Goal: Information Seeking & Learning: Learn about a topic

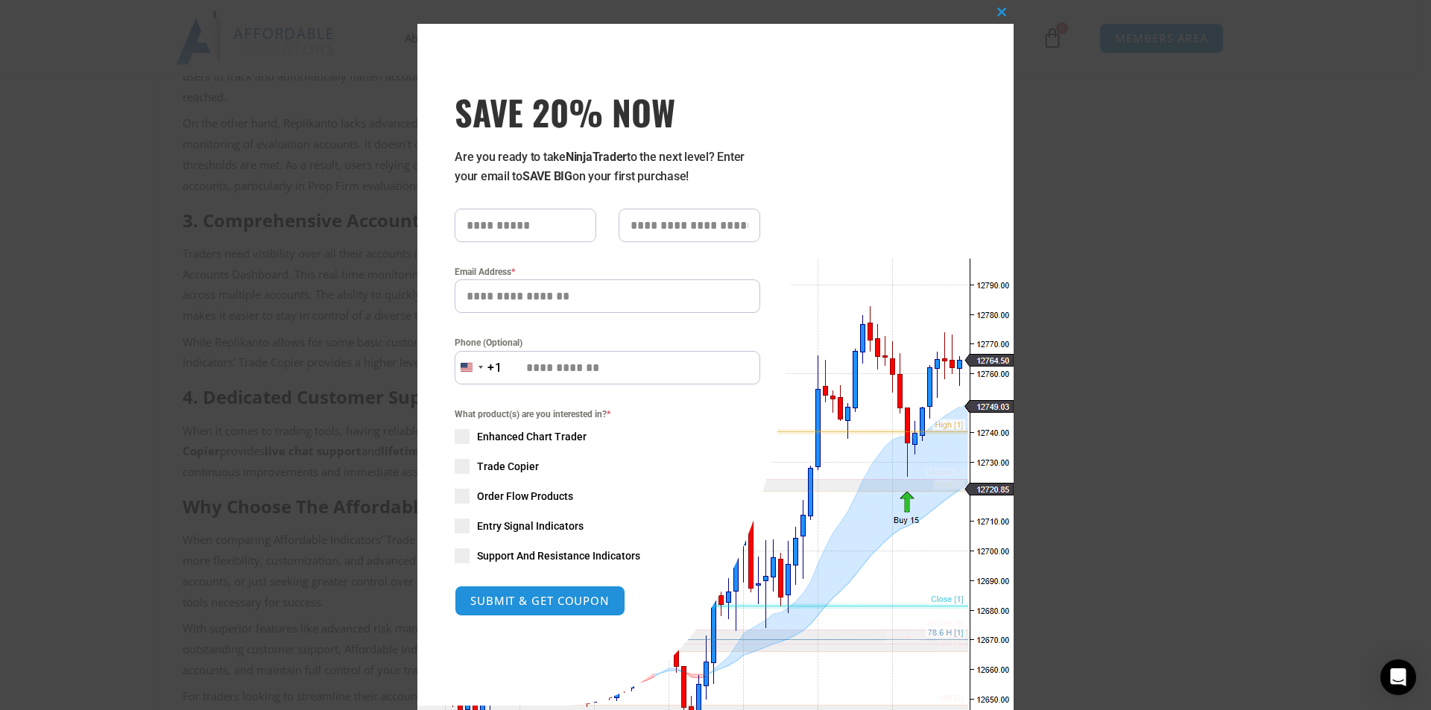
scroll to position [807, 0]
click at [995, 11] on span at bounding box center [1002, 11] width 24 height 9
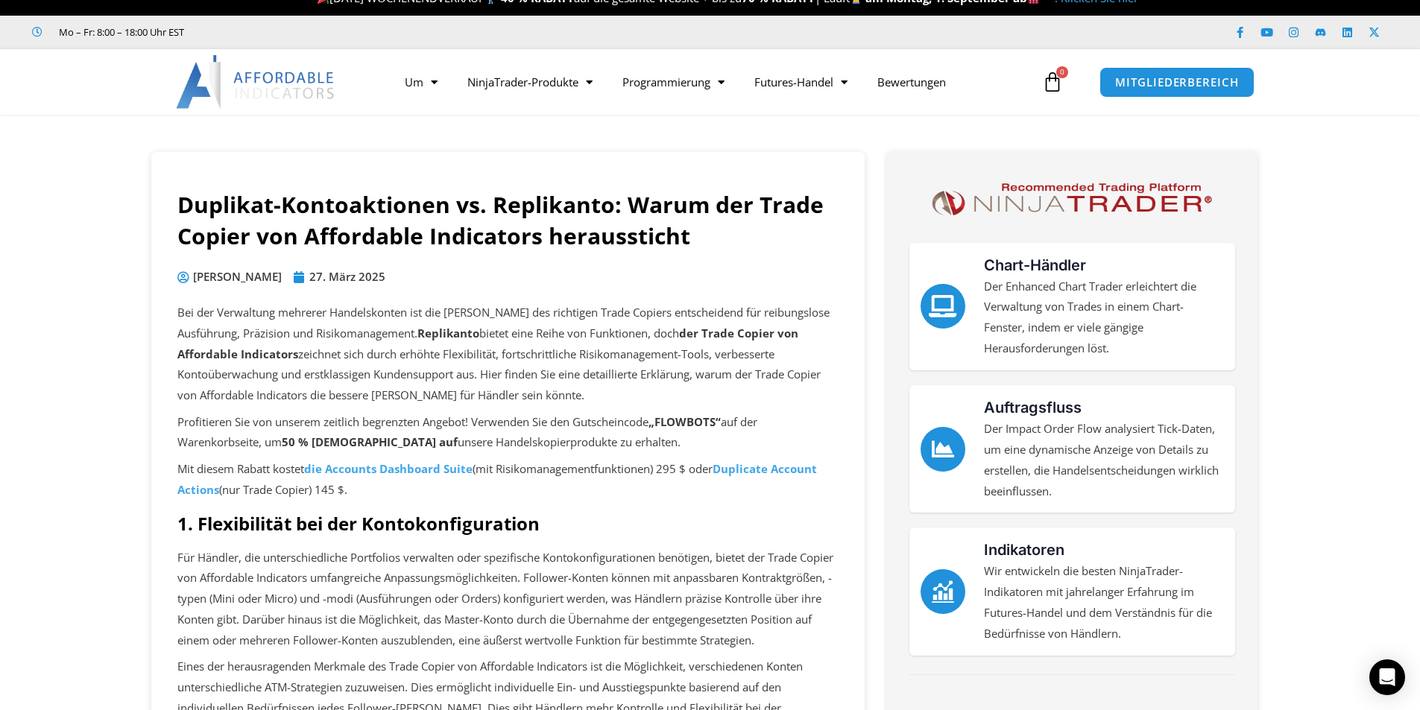
scroll to position [0, 0]
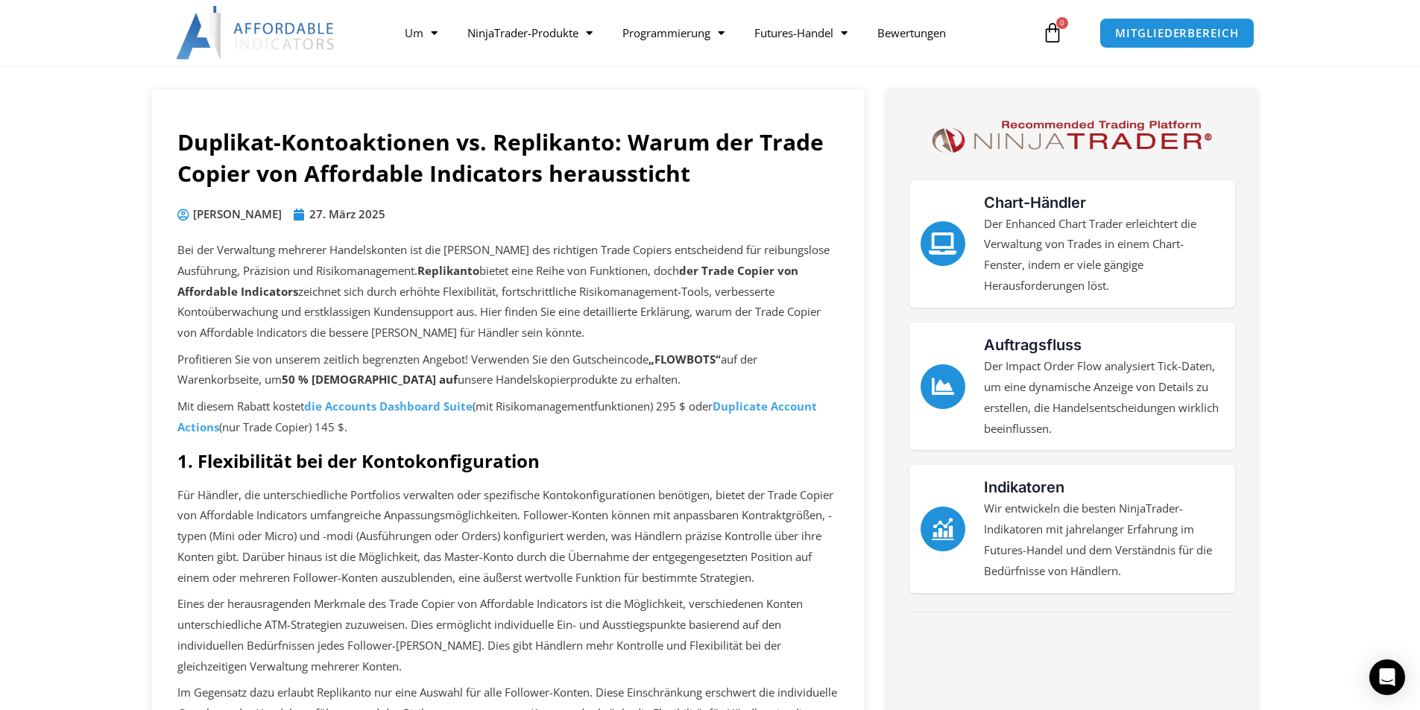
scroll to position [224, 0]
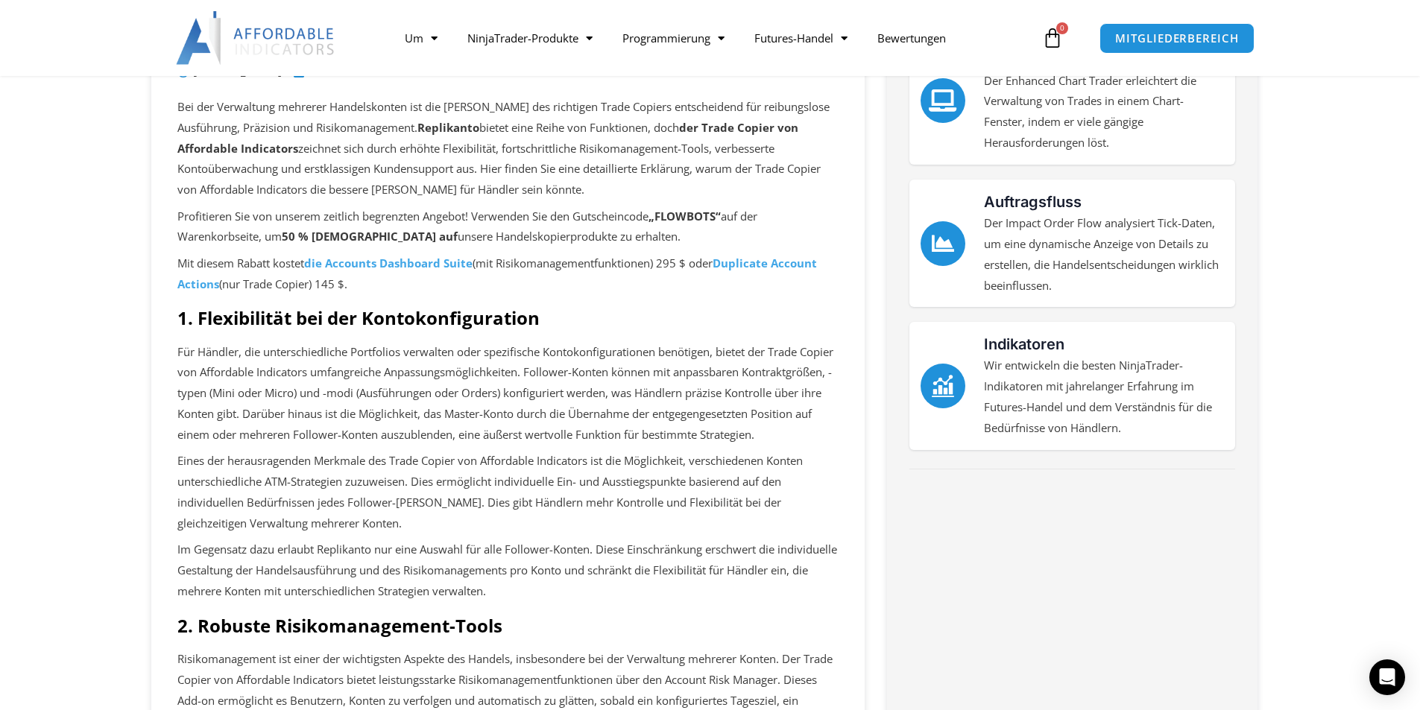
click at [1046, 348] on font "Indikatoren" at bounding box center [1024, 344] width 81 height 18
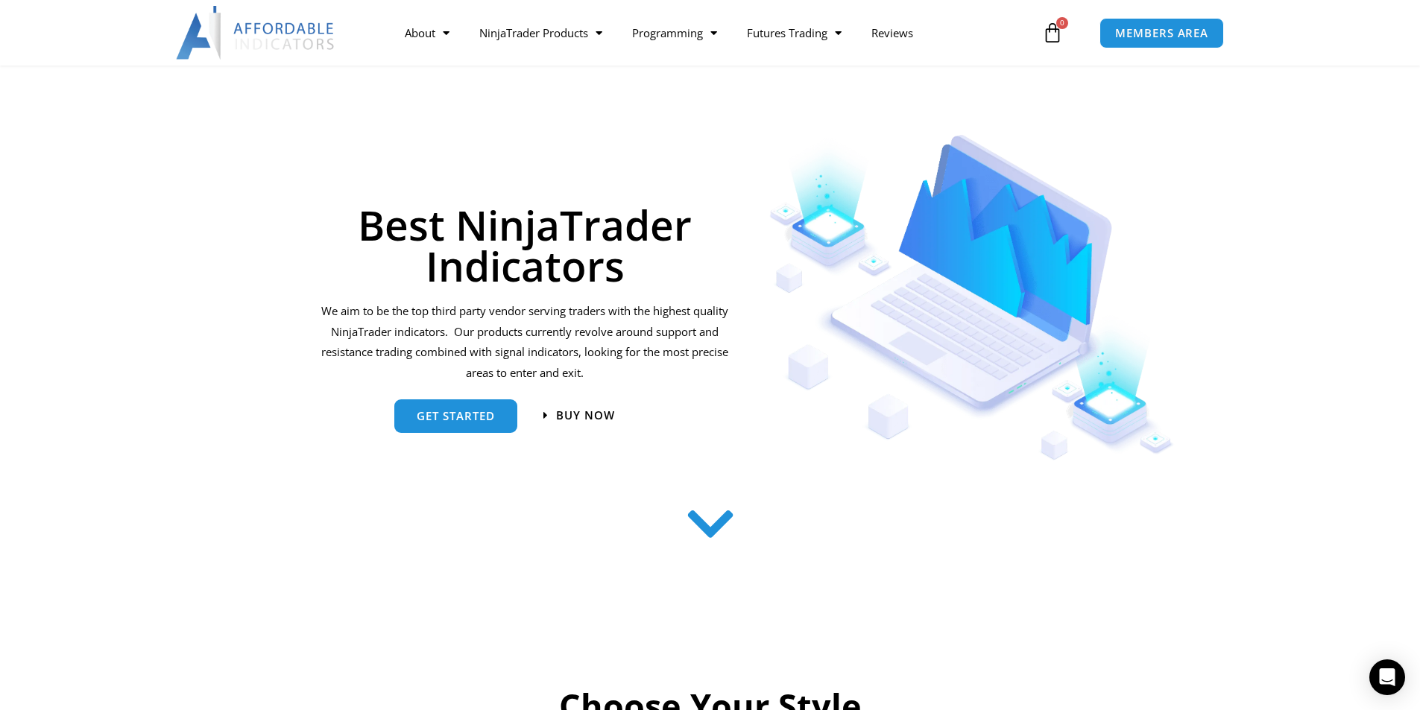
scroll to position [75, 0]
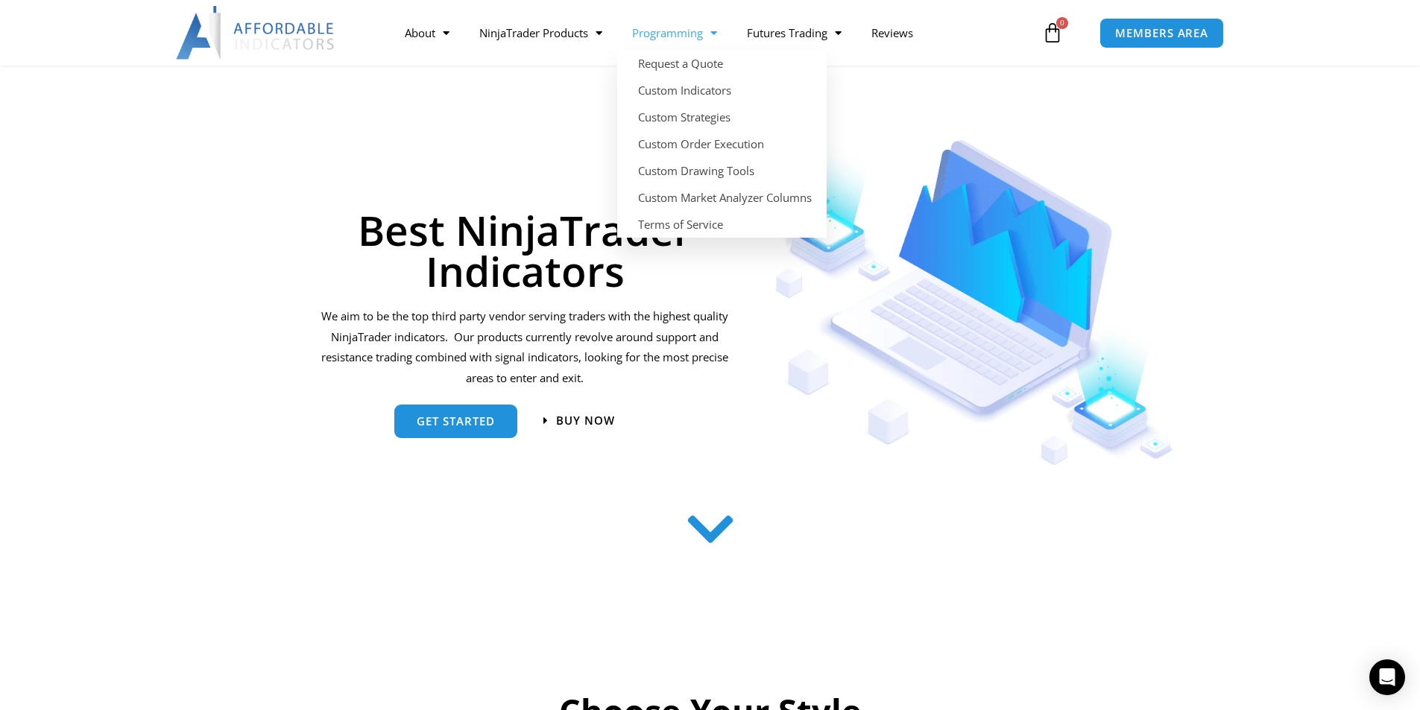
click at [681, 25] on link "Programming" at bounding box center [674, 33] width 115 height 34
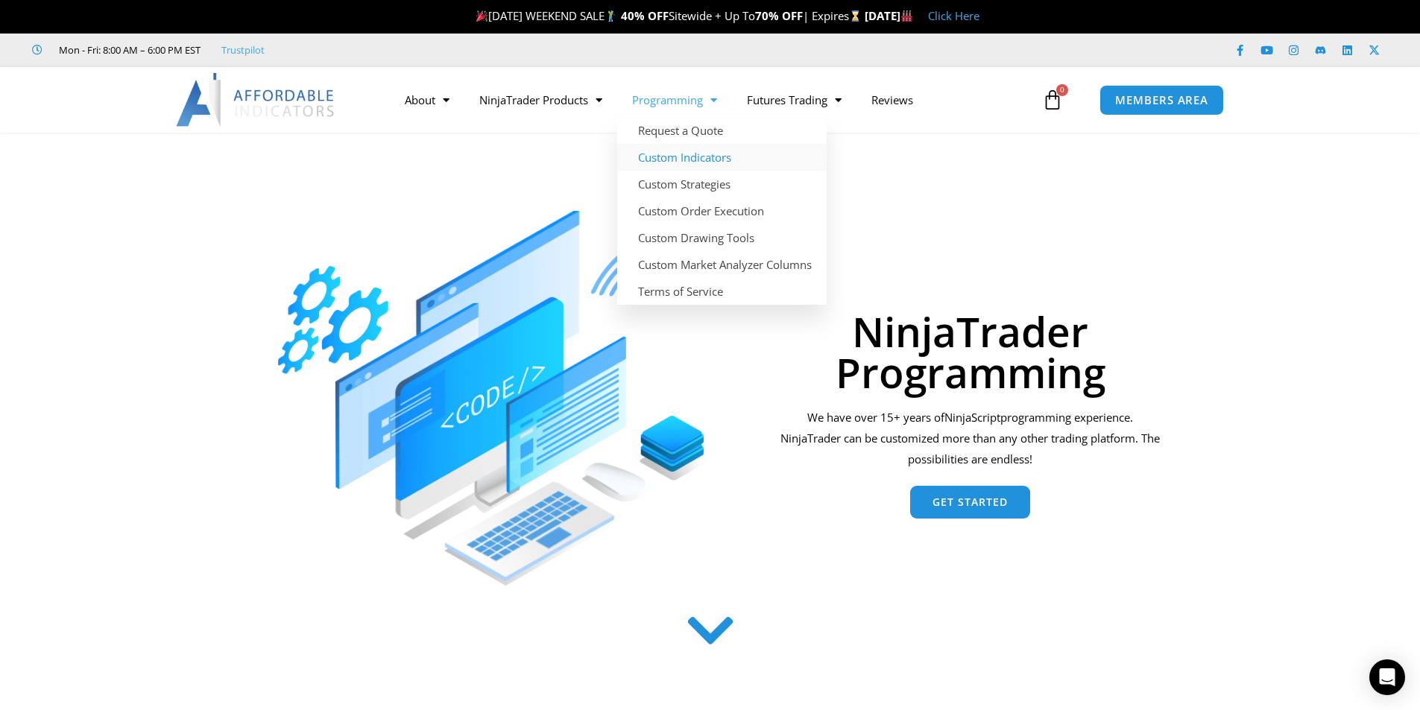
click at [713, 158] on link "Custom Indicators" at bounding box center [721, 157] width 209 height 27
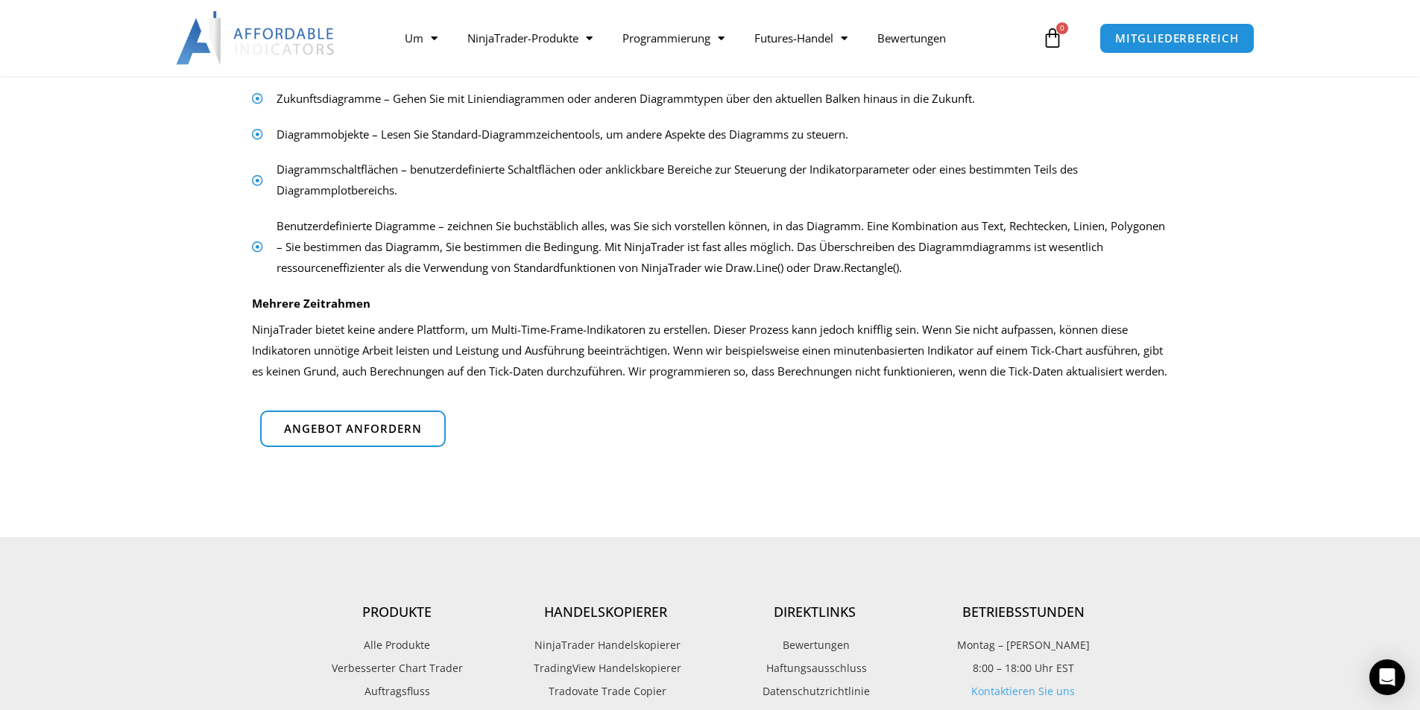
scroll to position [969, 0]
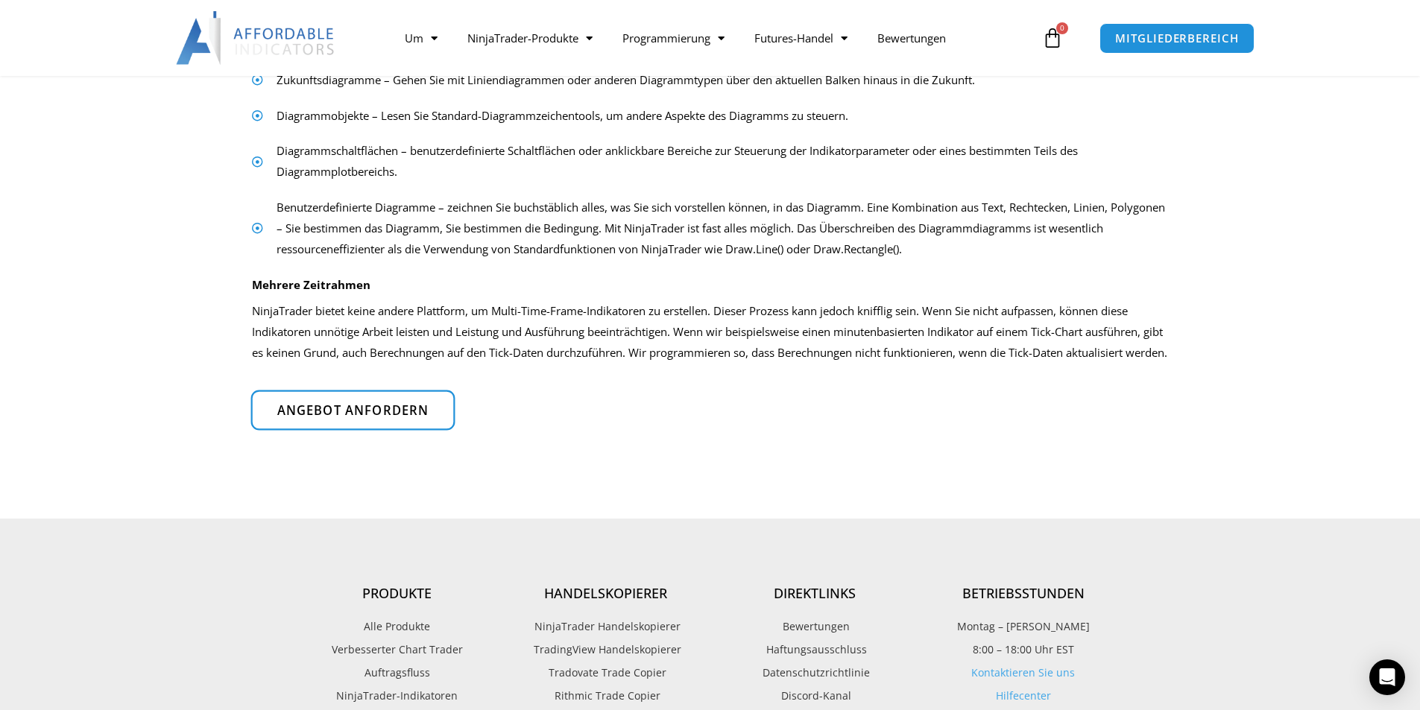
click at [315, 430] on link "Angebot anfordern" at bounding box center [352, 410] width 204 height 40
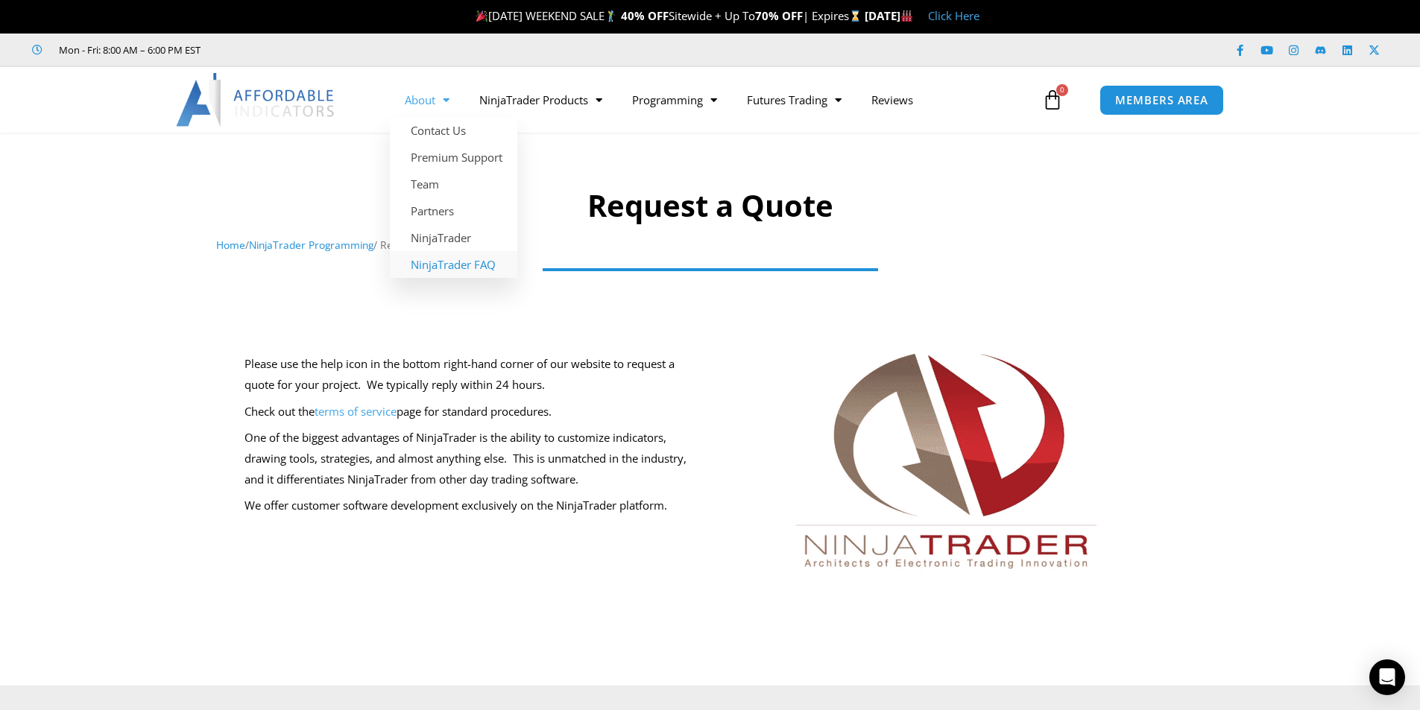
click at [426, 267] on link "NinjaTrader FAQ" at bounding box center [453, 264] width 127 height 27
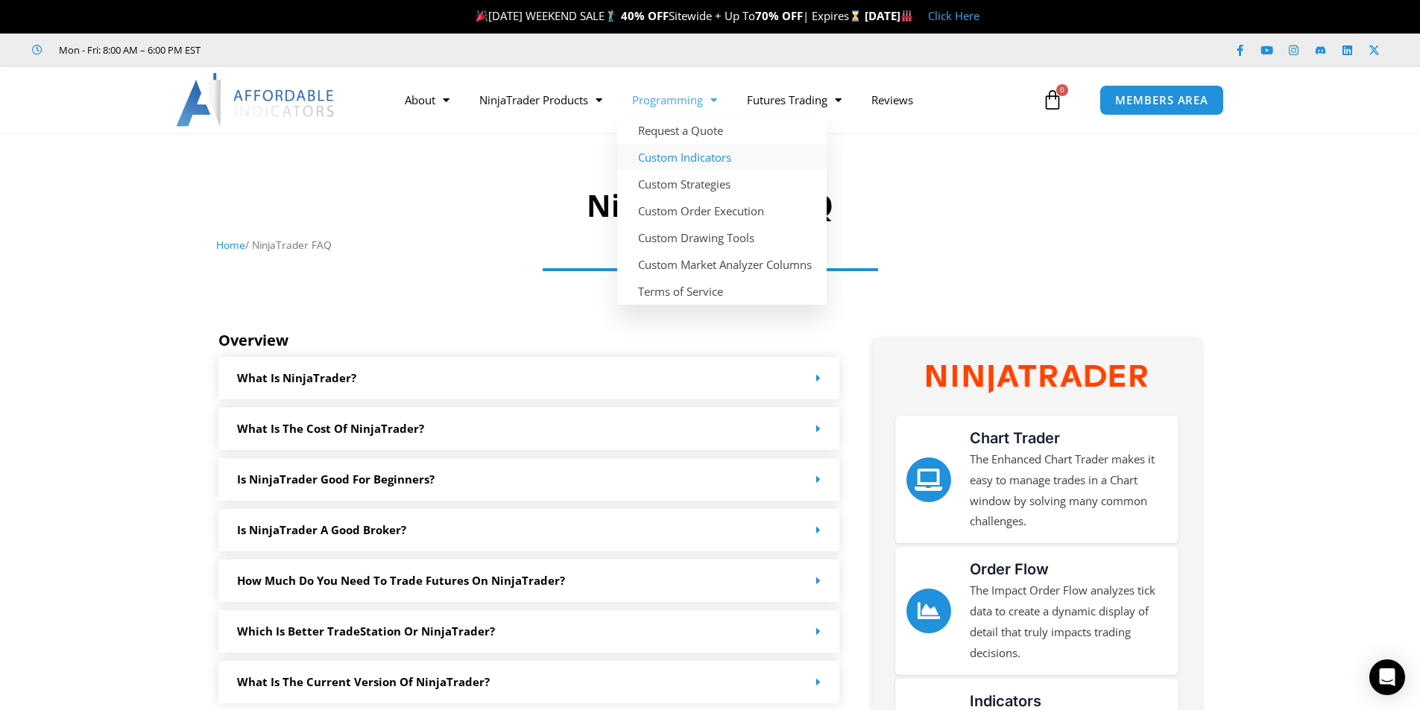
click at [685, 165] on link "Custom Indicators" at bounding box center [721, 157] width 209 height 27
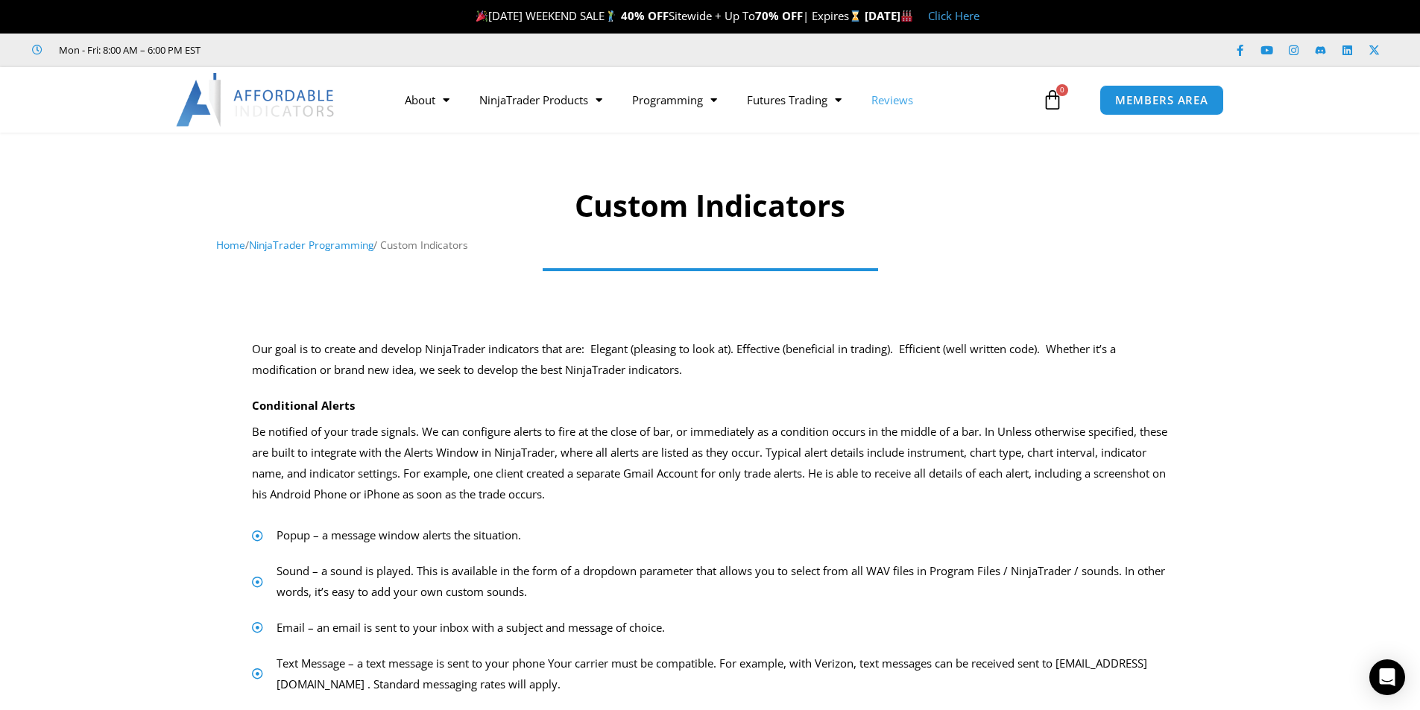
click at [909, 98] on link "Reviews" at bounding box center [892, 100] width 72 height 34
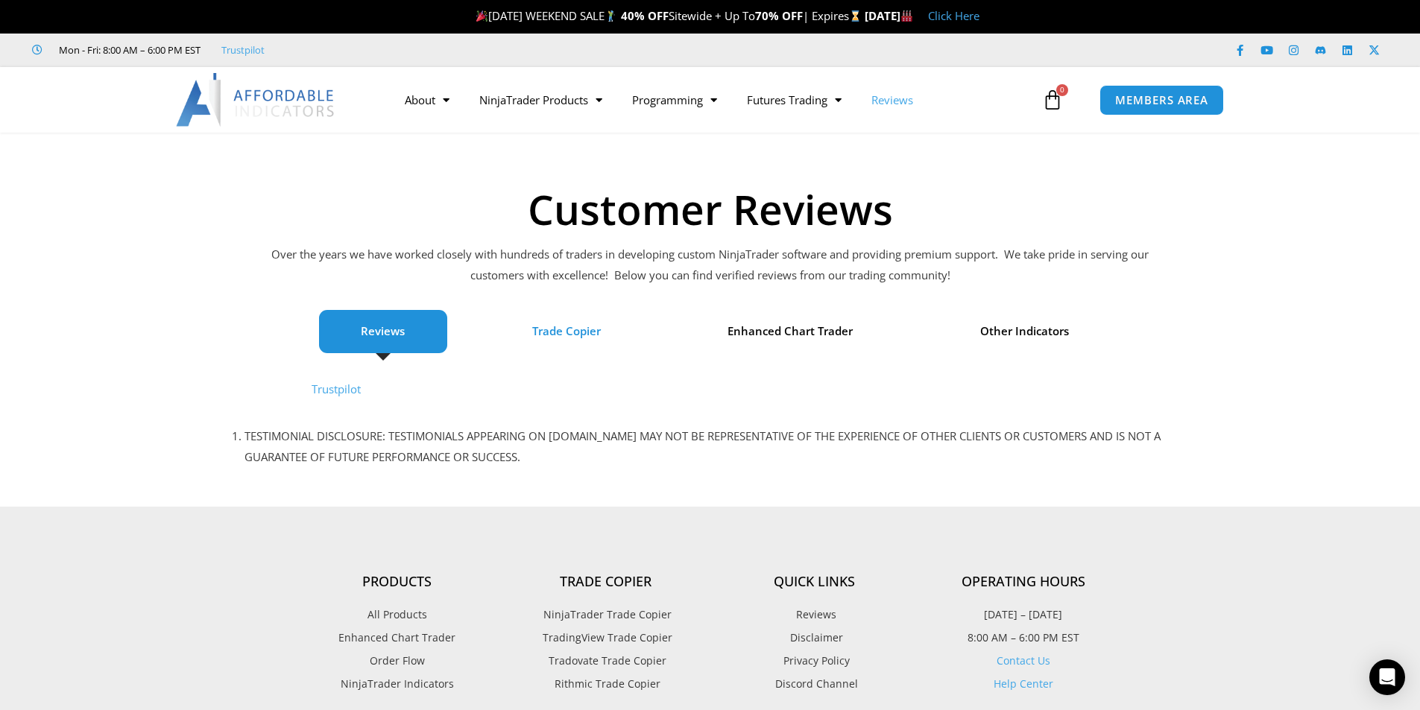
click at [567, 330] on span "Trade Copier" at bounding box center [566, 331] width 69 height 21
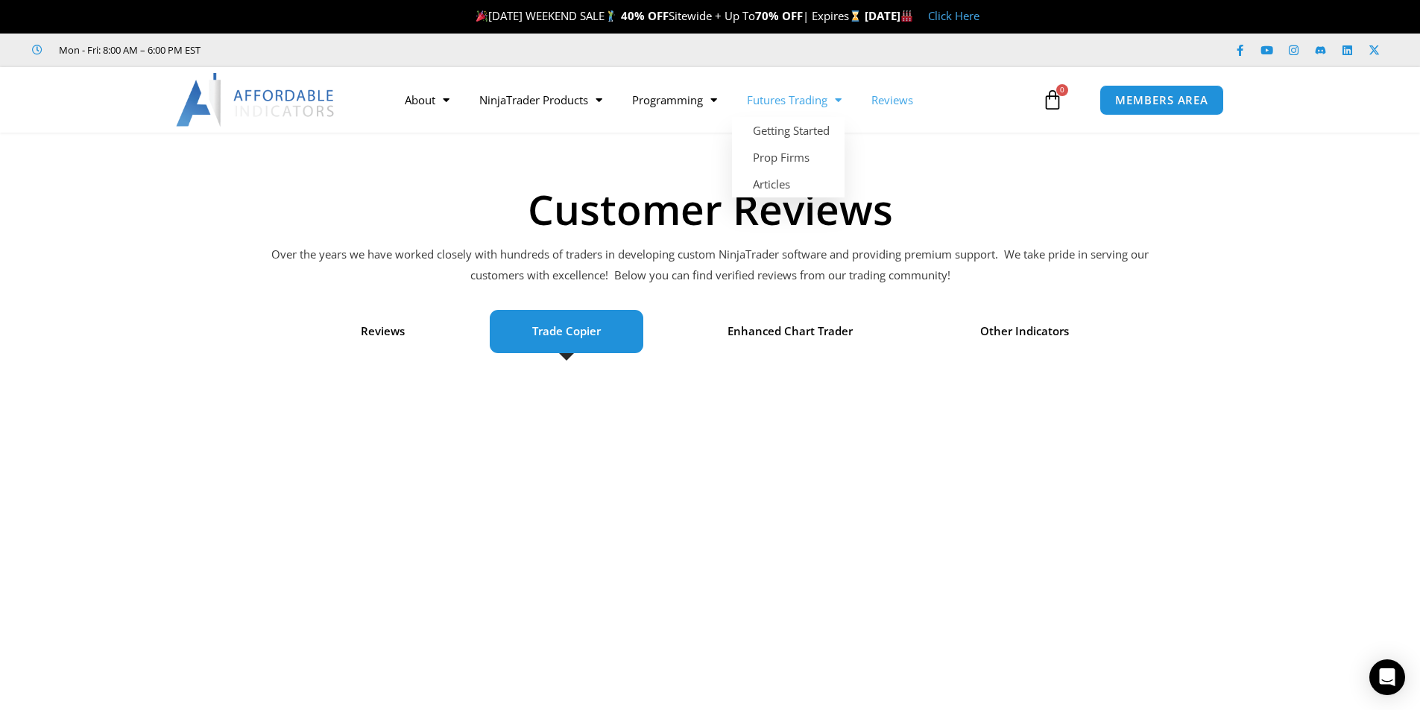
click at [798, 95] on link "Futures Trading" at bounding box center [794, 100] width 124 height 34
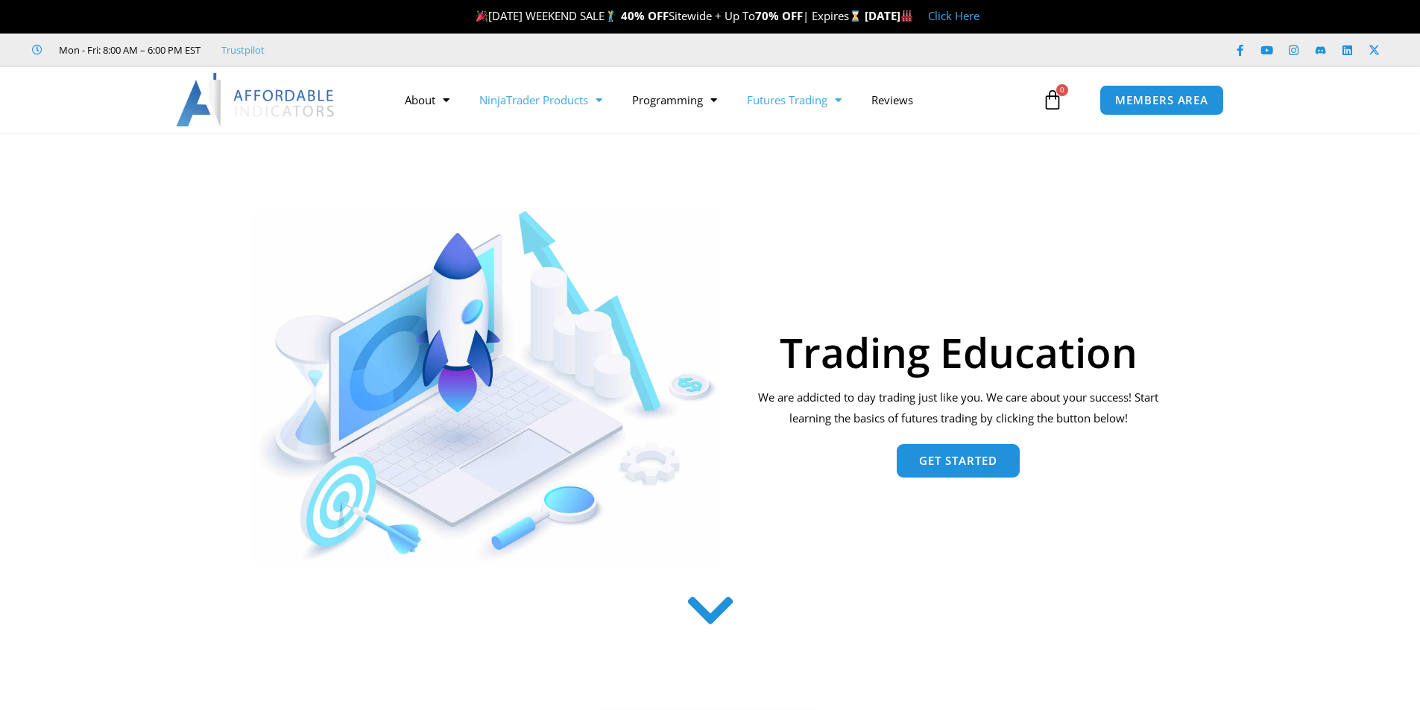
click at [517, 97] on link "NinjaTrader Products" at bounding box center [540, 100] width 153 height 34
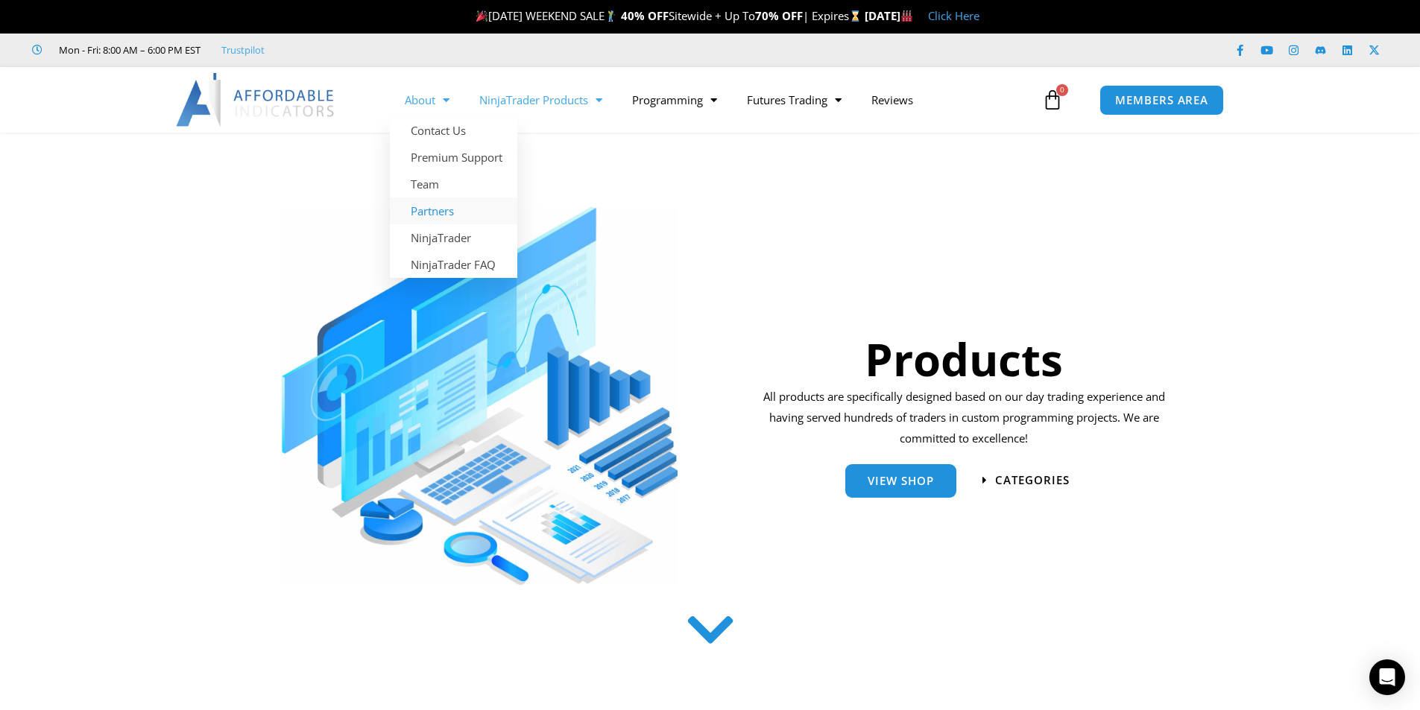
click at [444, 206] on link "Partners" at bounding box center [453, 211] width 127 height 27
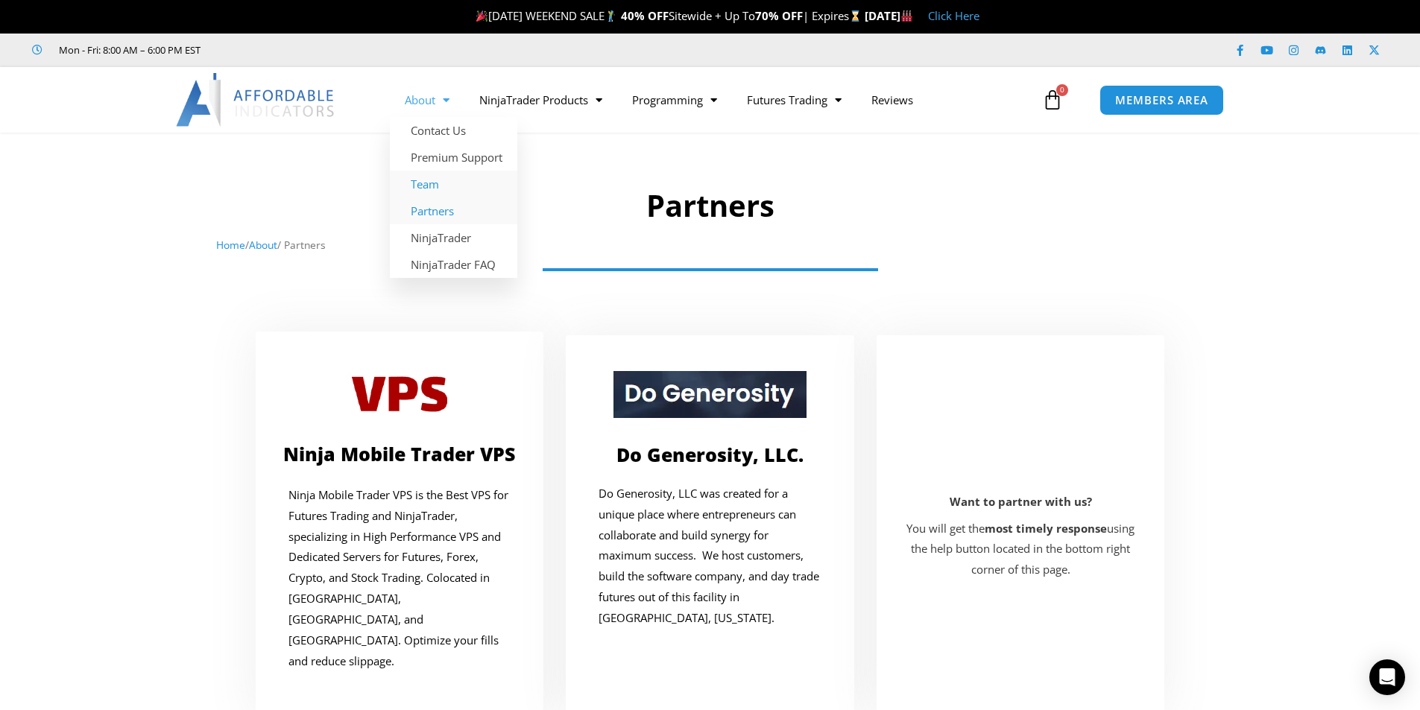
click at [438, 188] on link "Team" at bounding box center [453, 184] width 127 height 27
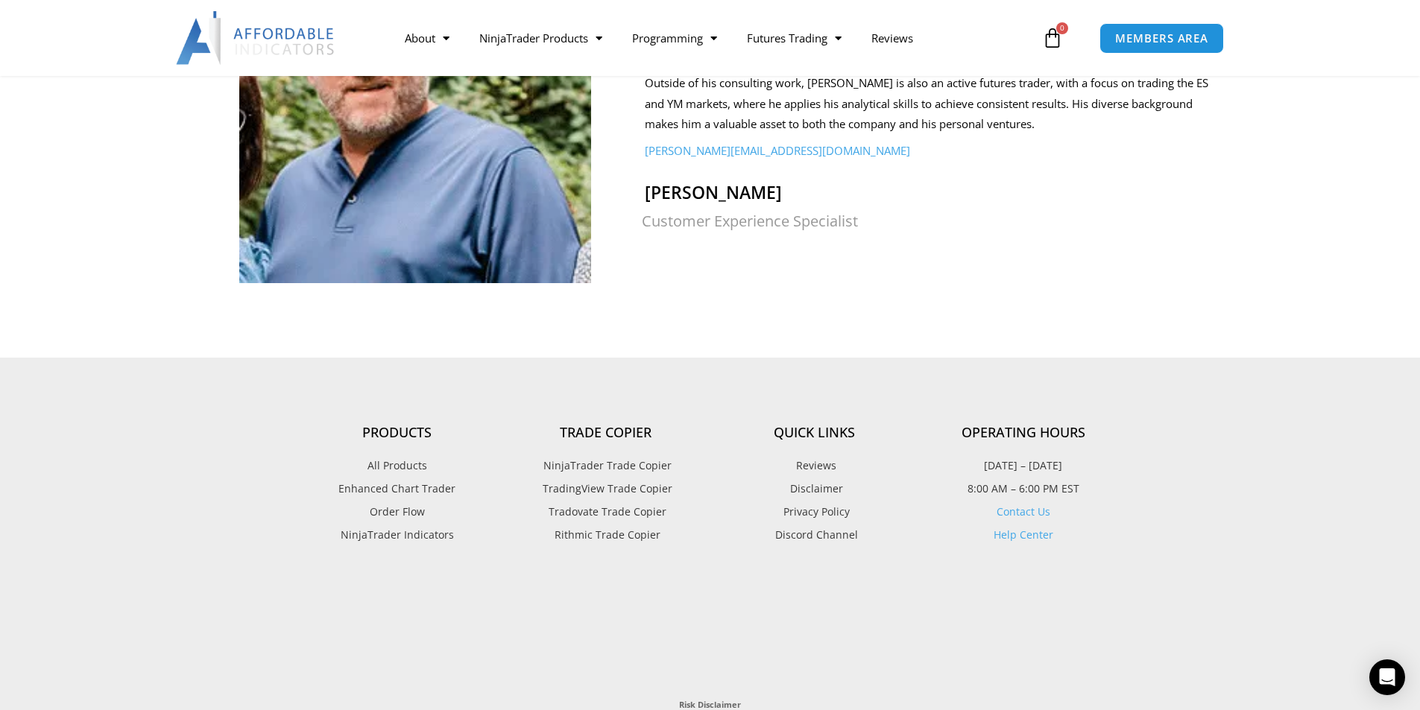
scroll to position [1416, 0]
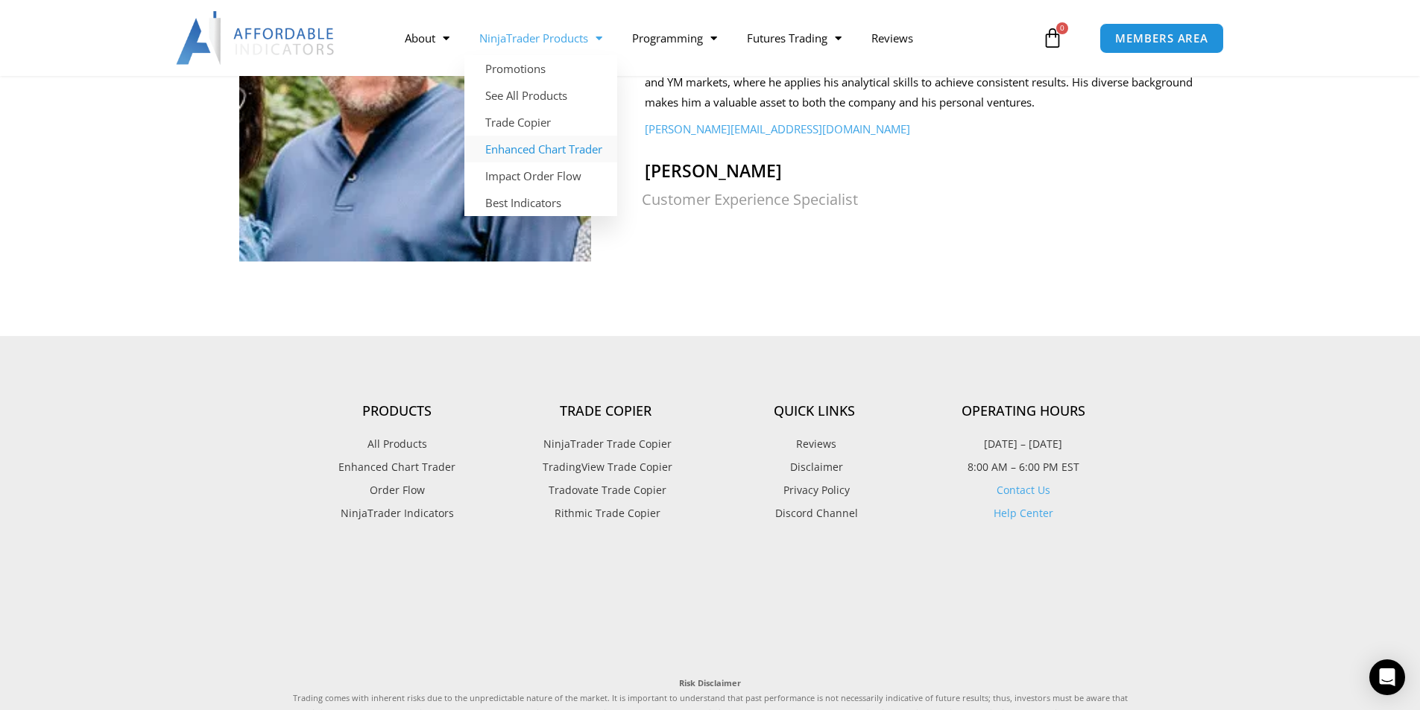
click at [534, 146] on link "Enhanced Chart Trader" at bounding box center [540, 149] width 153 height 27
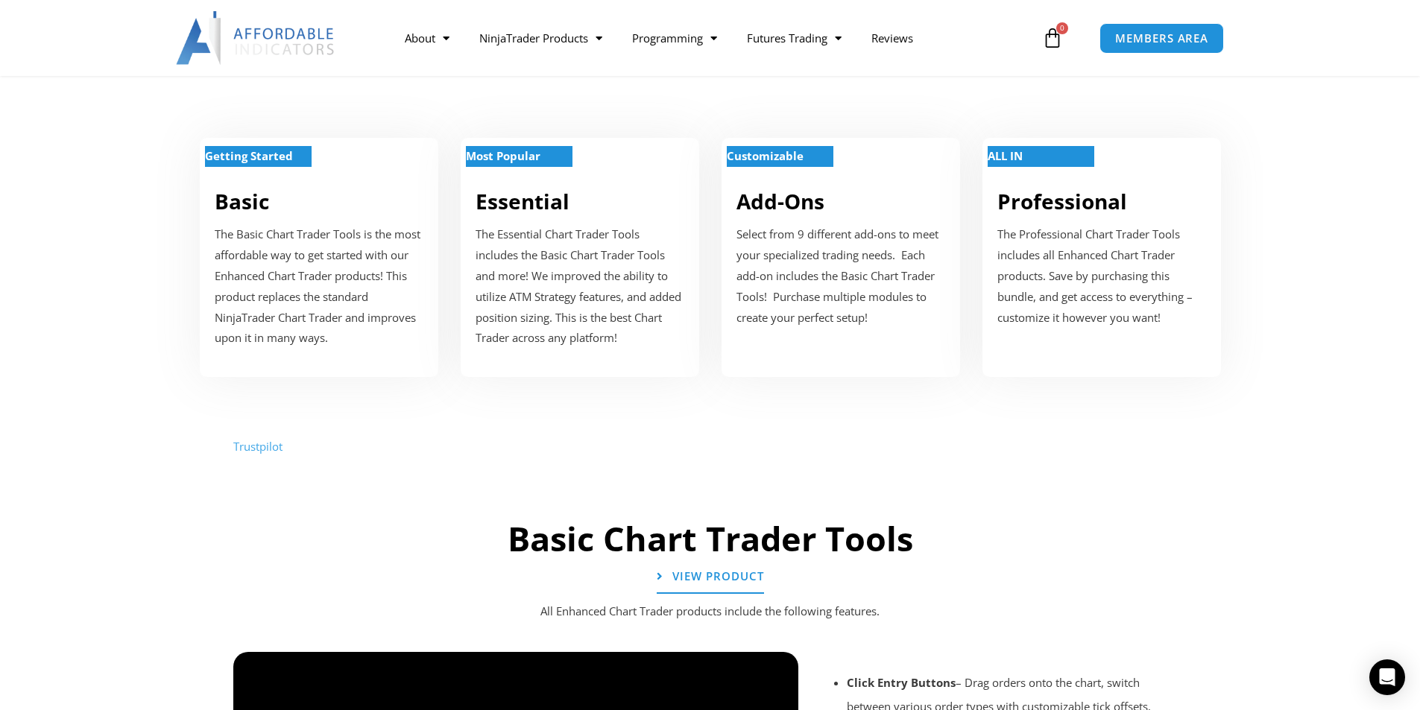
scroll to position [596, 0]
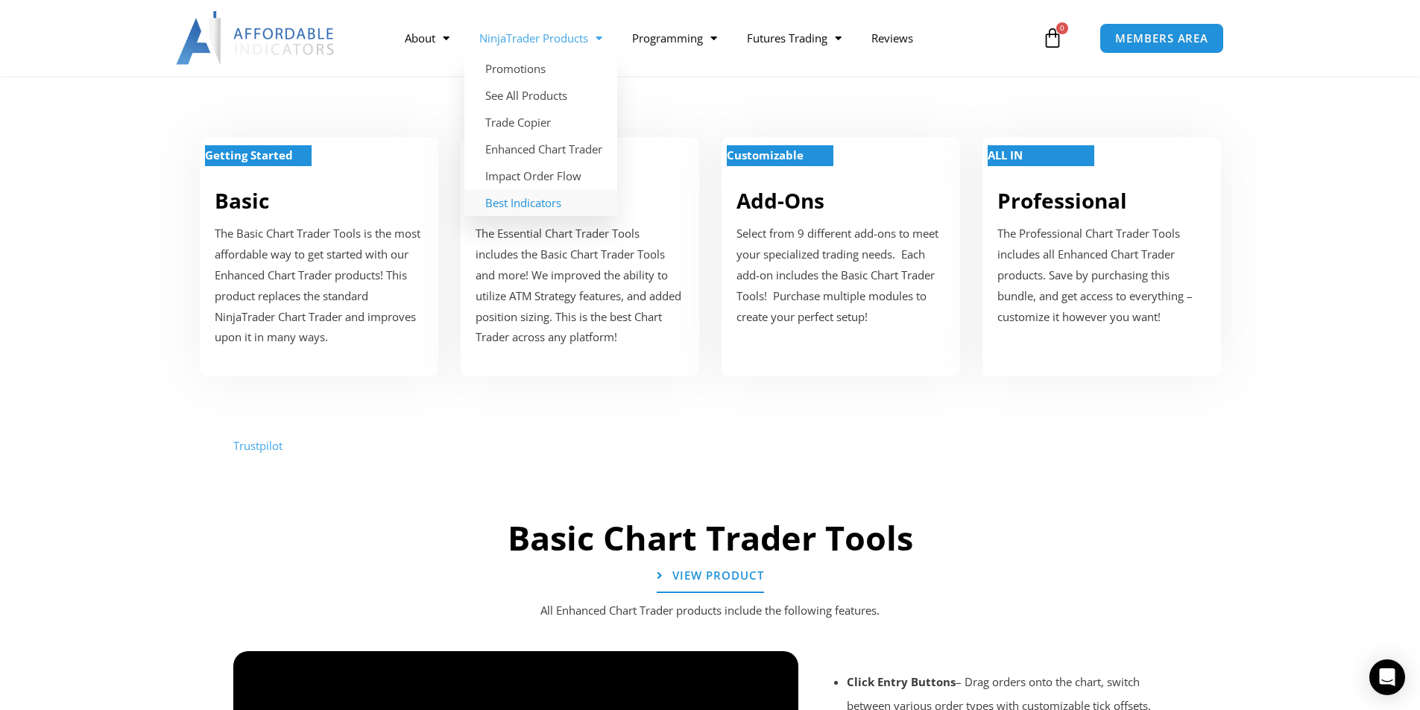
click at [513, 201] on link "Best Indicators" at bounding box center [540, 202] width 153 height 27
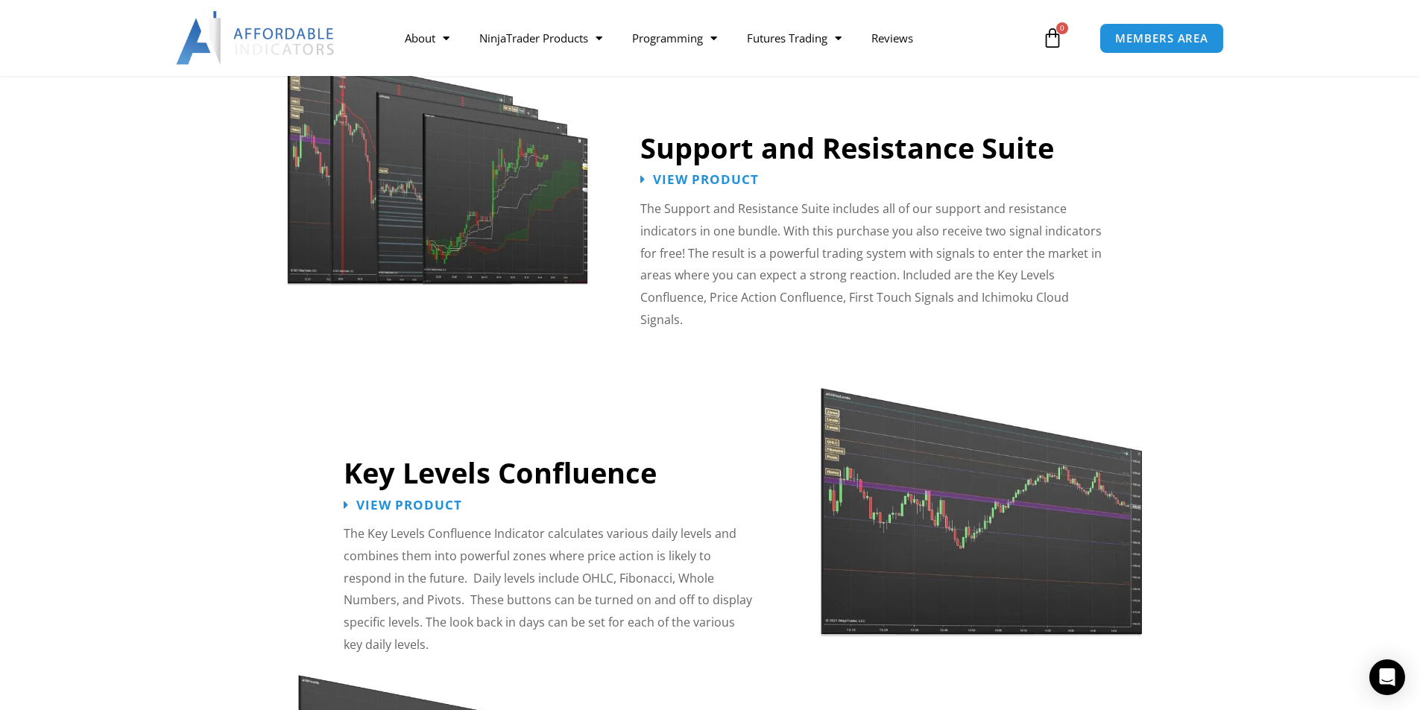
scroll to position [1416, 0]
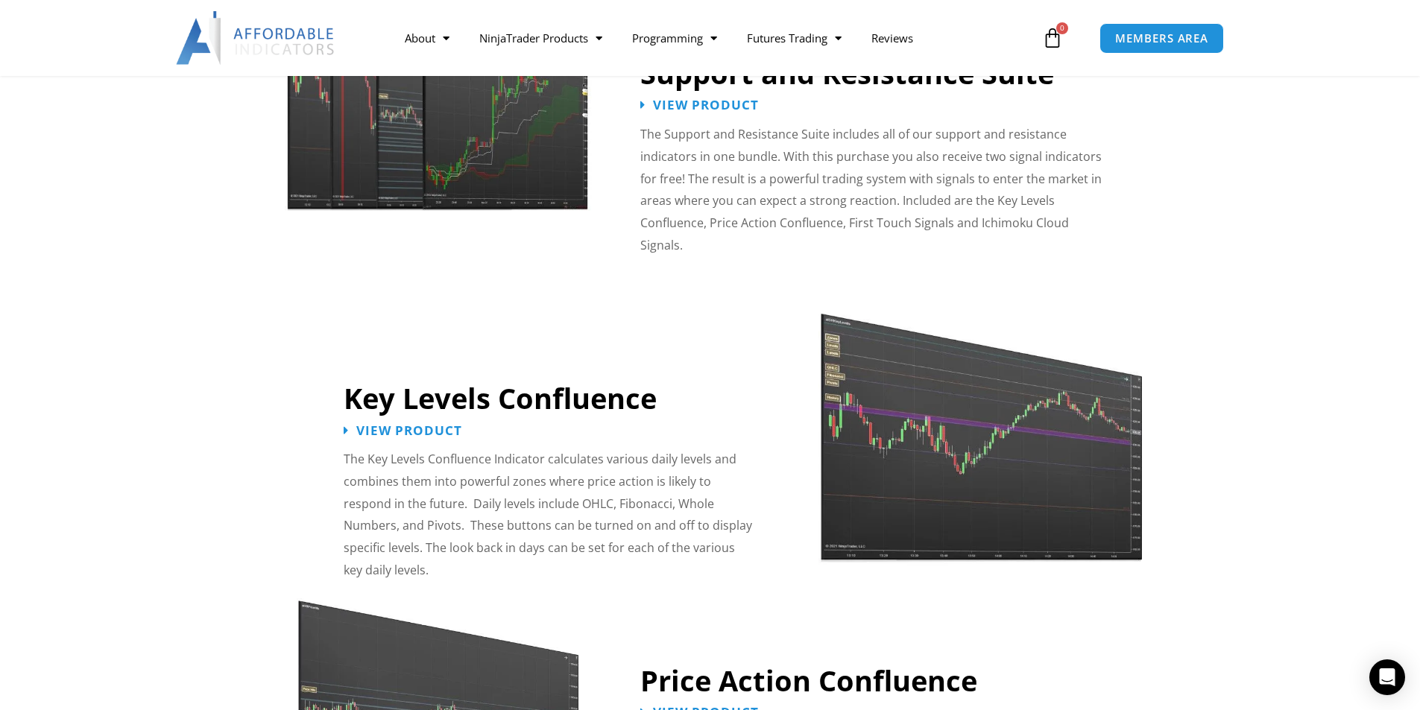
click at [438, 379] on link "Key Levels Confluence" at bounding box center [500, 398] width 313 height 39
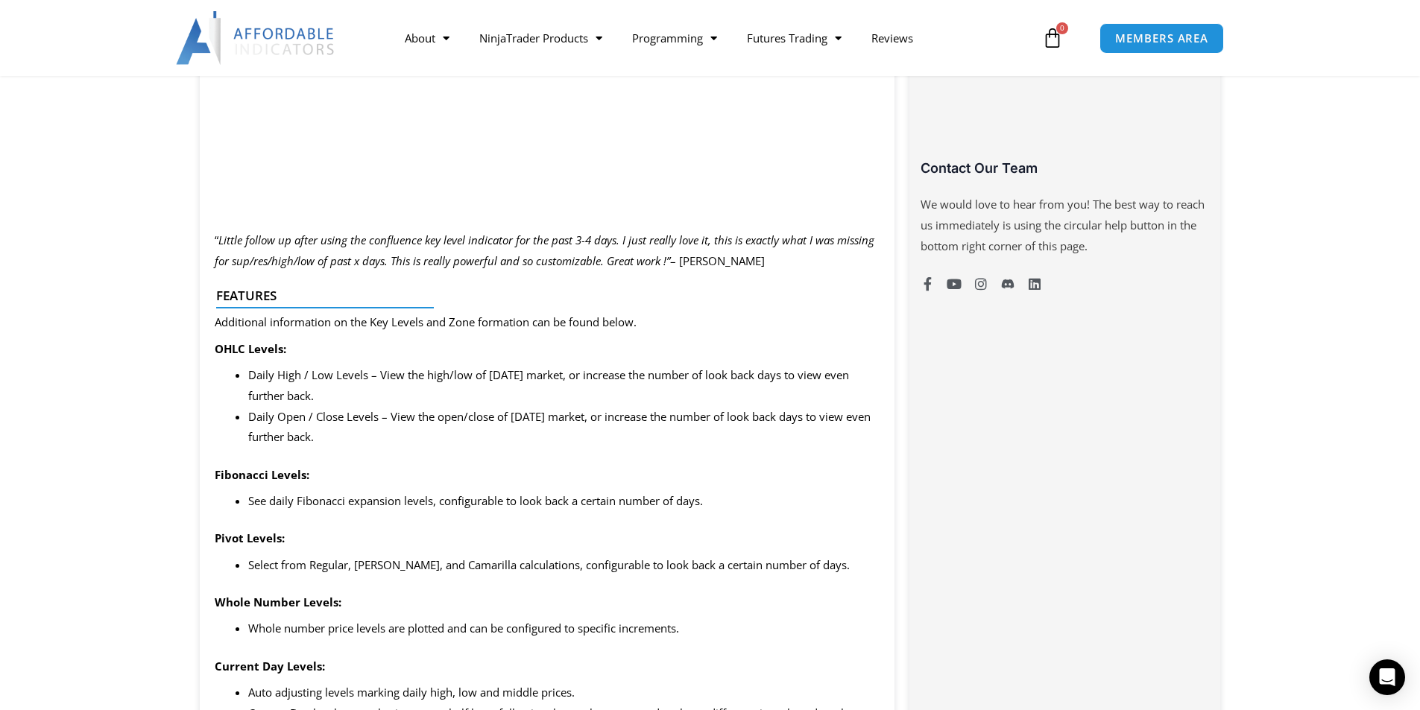
scroll to position [1118, 0]
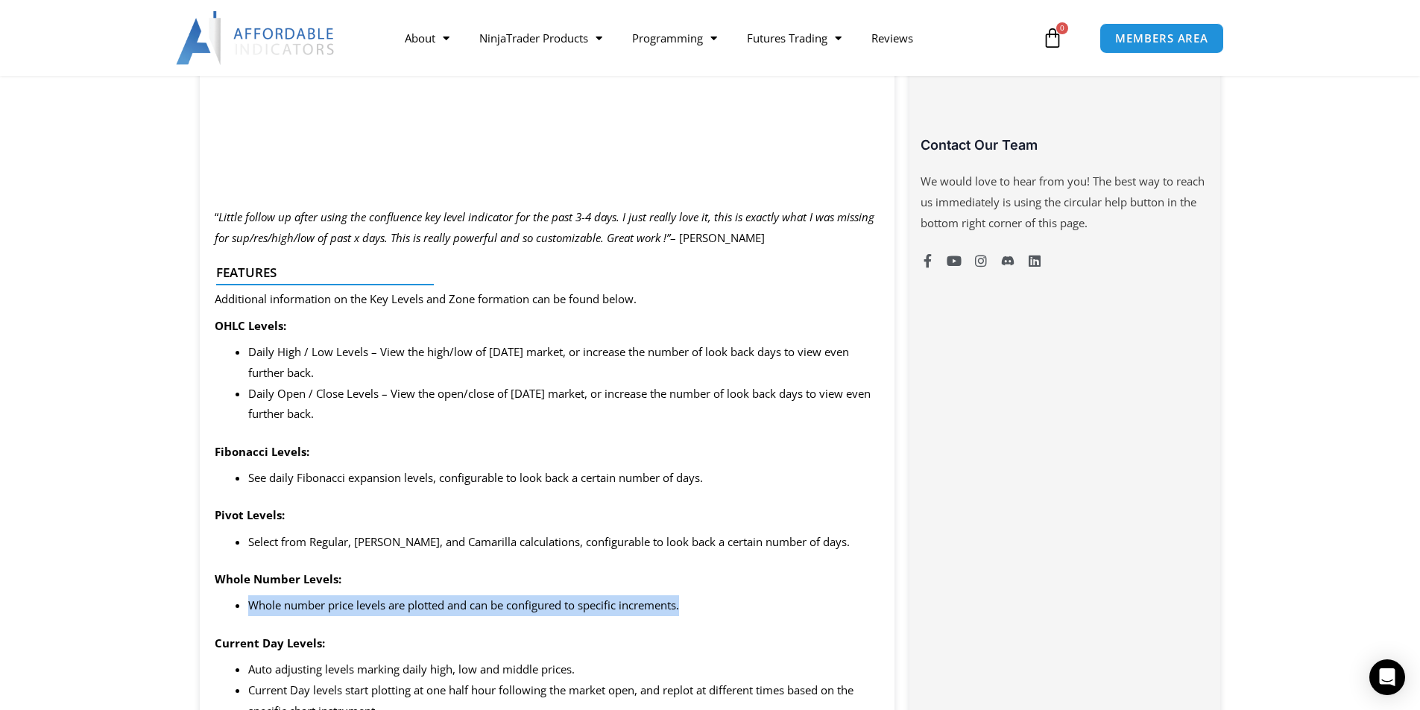
drag, startPoint x: 687, startPoint y: 604, endPoint x: 242, endPoint y: 603, distance: 445.8
click at [524, 174] on link "Impact Order Flow" at bounding box center [540, 175] width 153 height 27
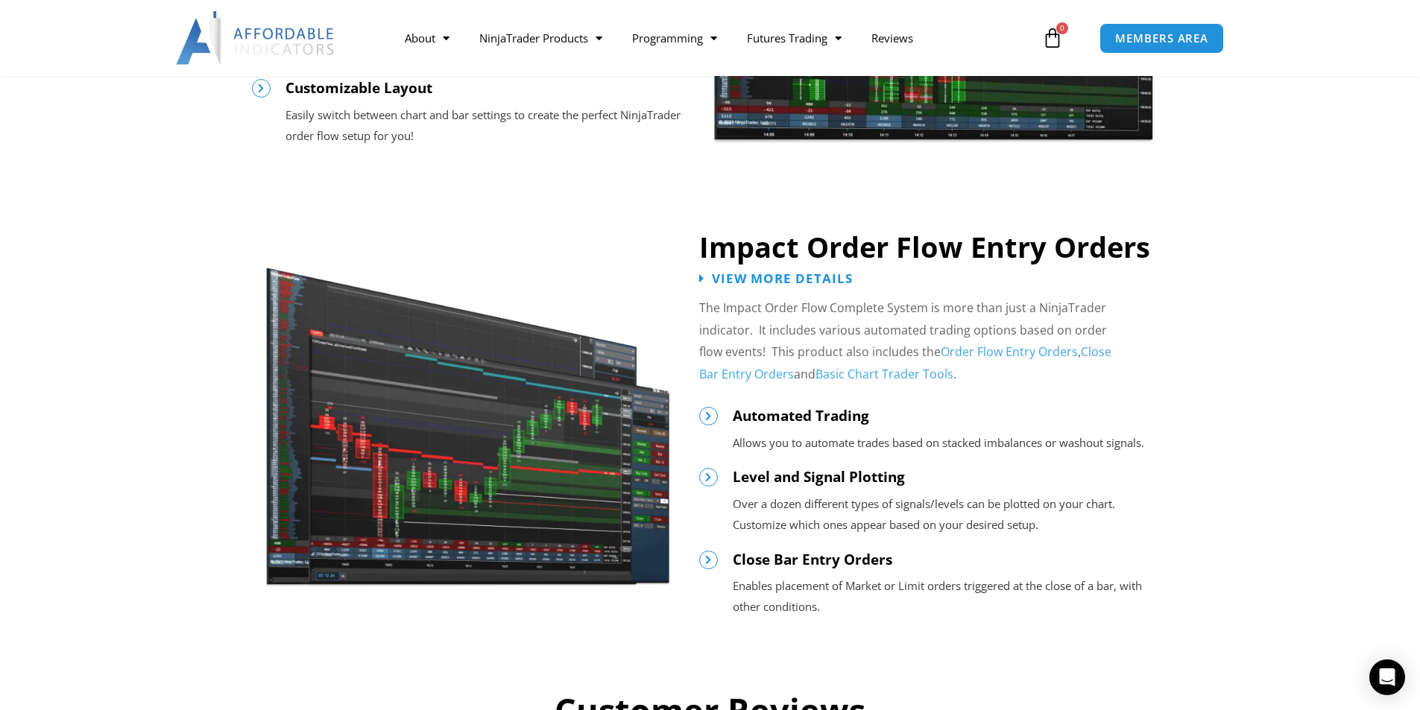
scroll to position [1565, 0]
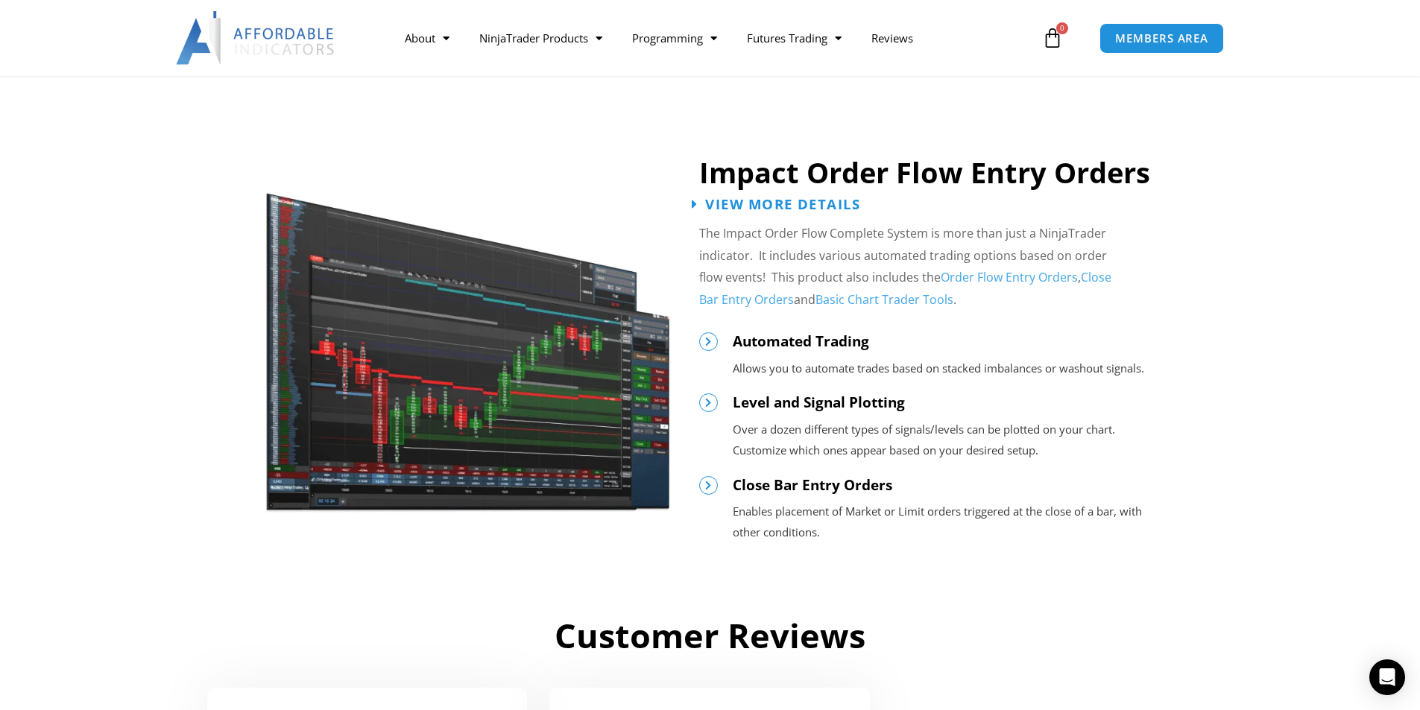
click at [789, 202] on span "View More Details" at bounding box center [782, 204] width 155 height 14
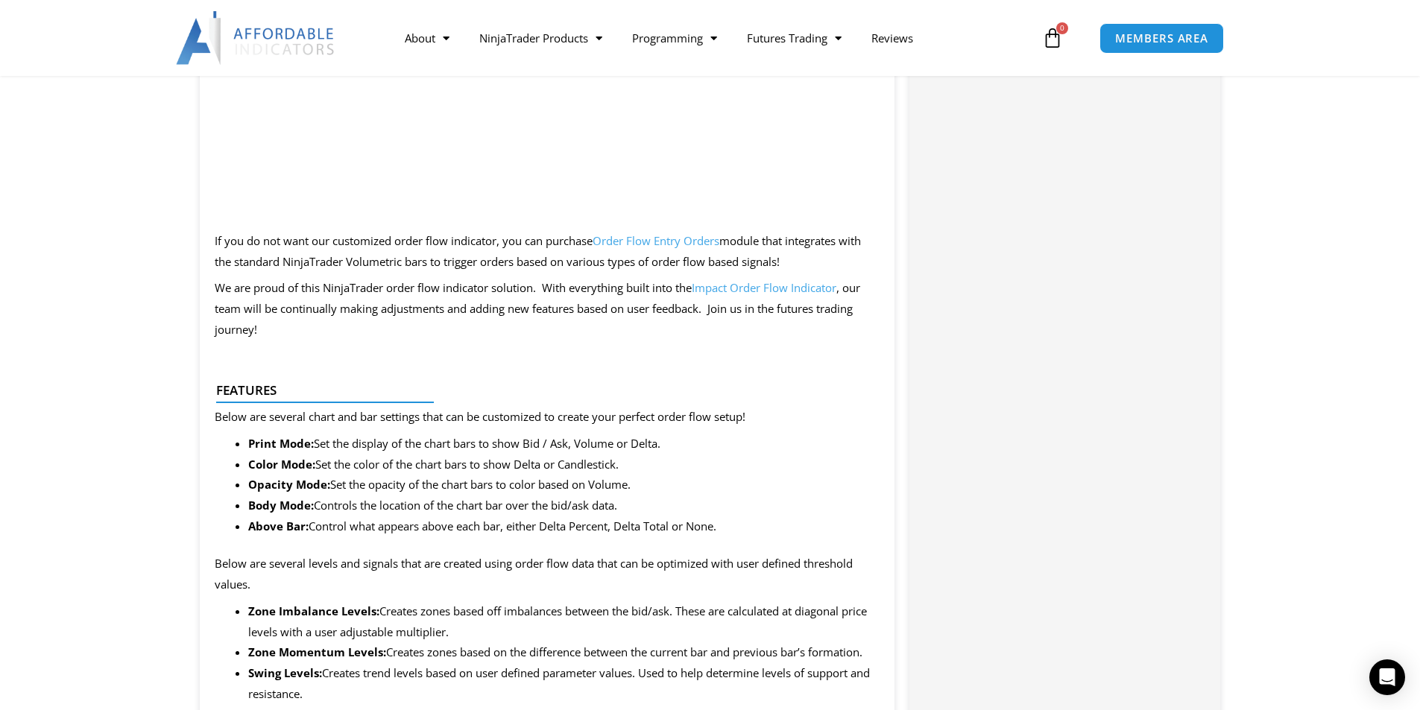
scroll to position [1267, 0]
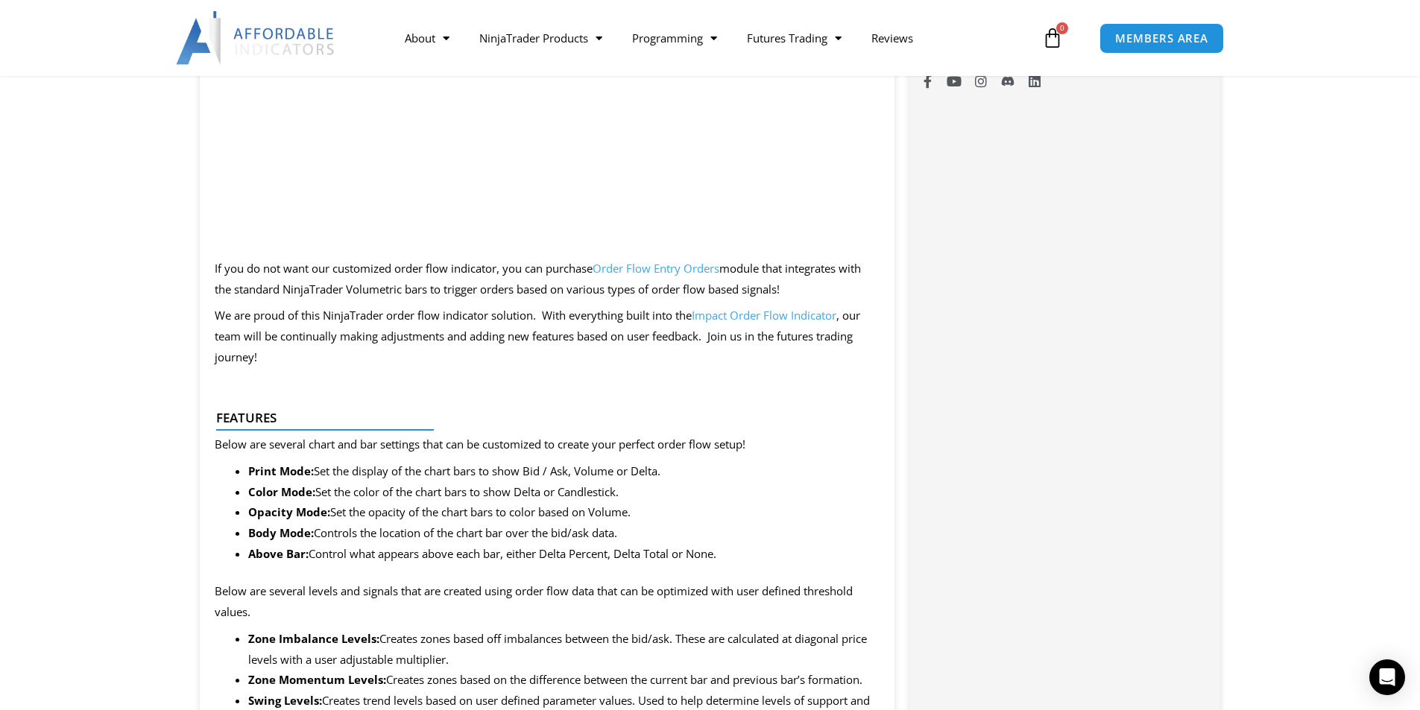
click at [666, 268] on link "Order Flow Entry Orders" at bounding box center [656, 268] width 127 height 15
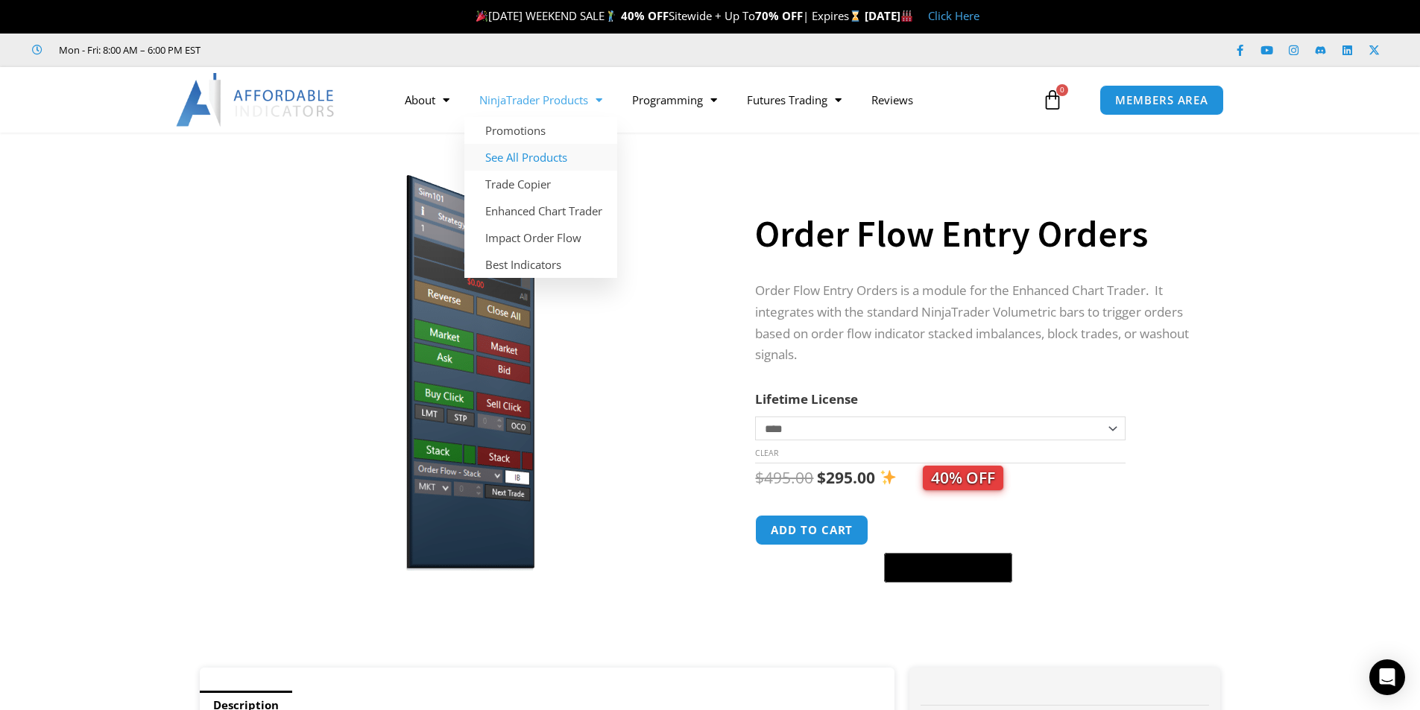
click at [521, 154] on link "See All Products" at bounding box center [540, 157] width 153 height 27
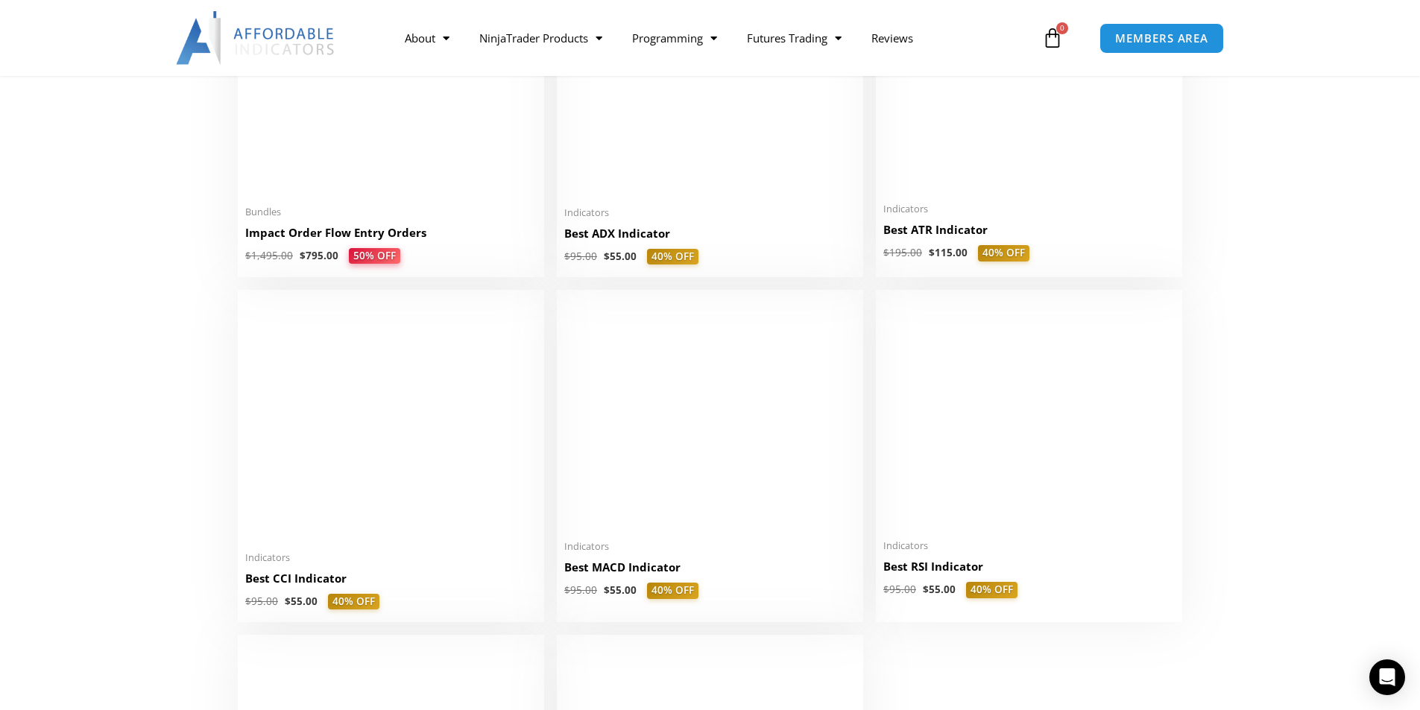
scroll to position [2907, 0]
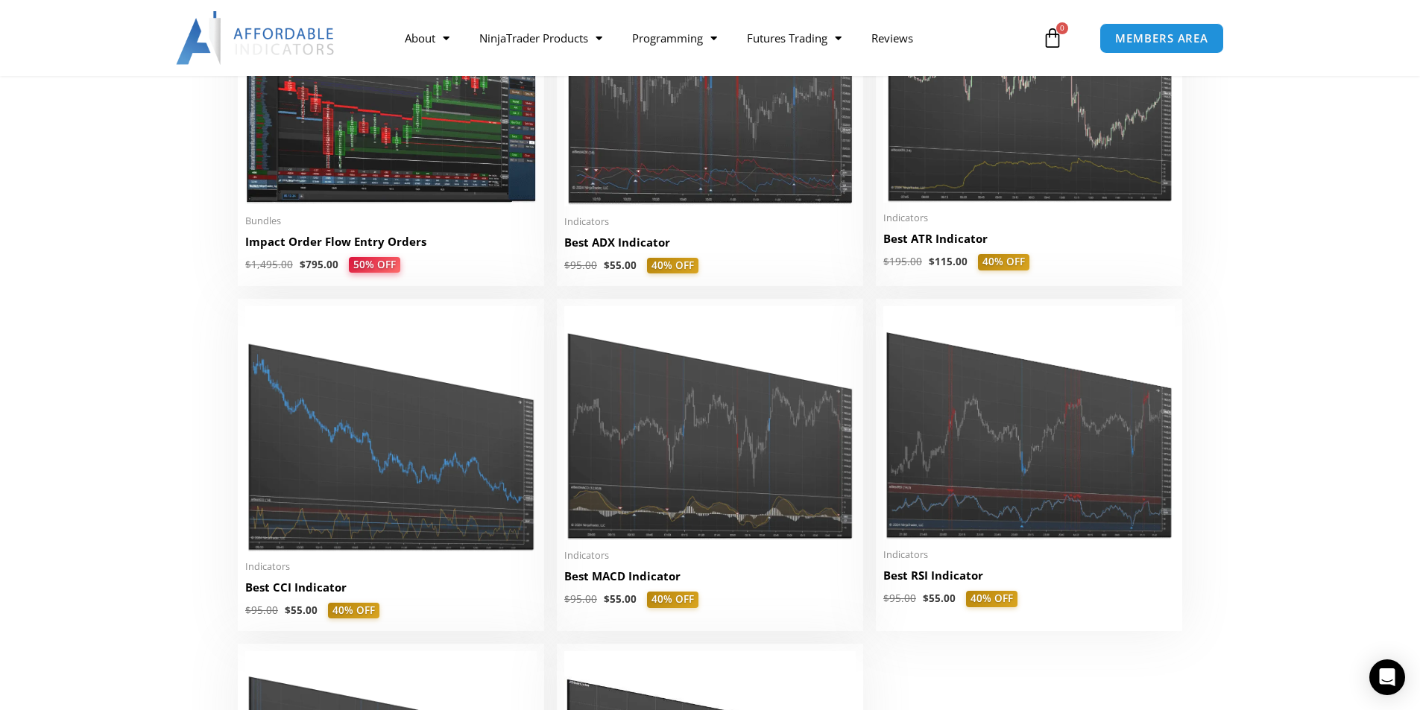
click at [521, 154] on img at bounding box center [390, 83] width 291 height 246
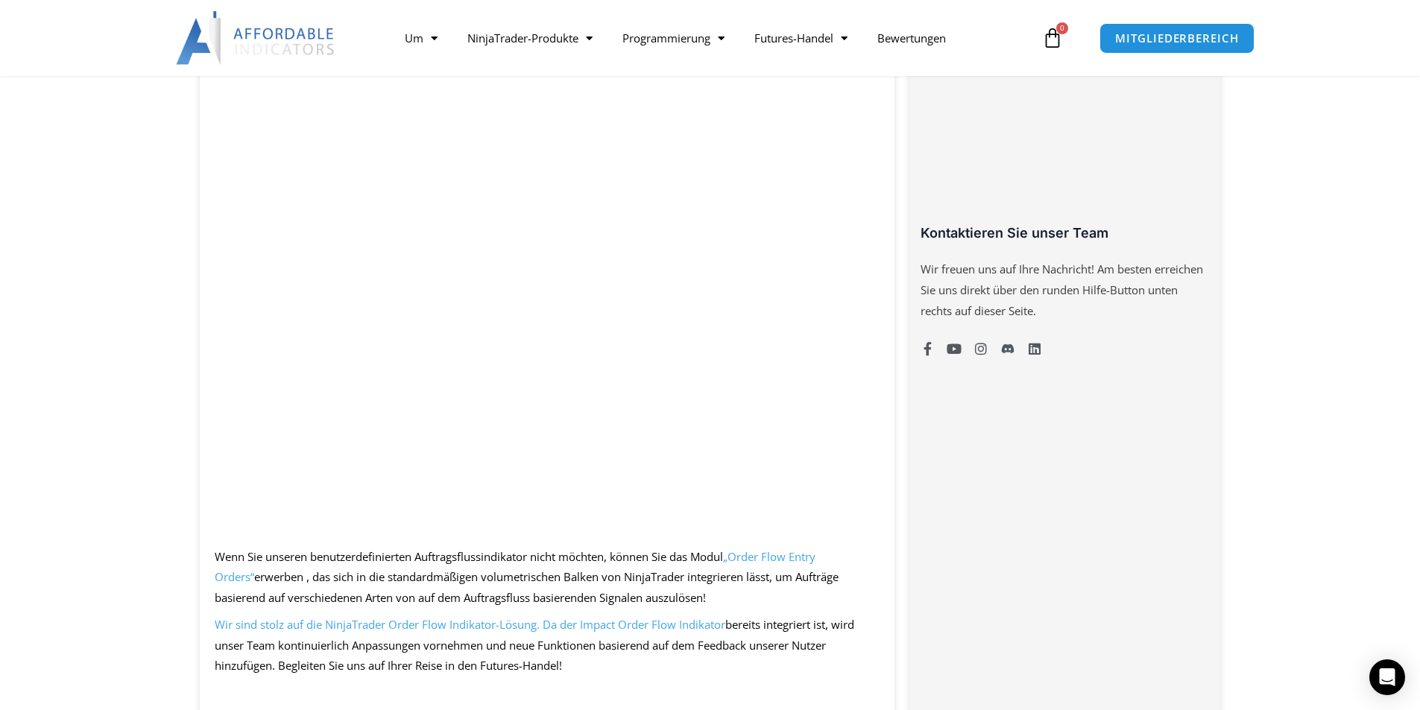
scroll to position [1044, 0]
